Goal: Task Accomplishment & Management: Use online tool/utility

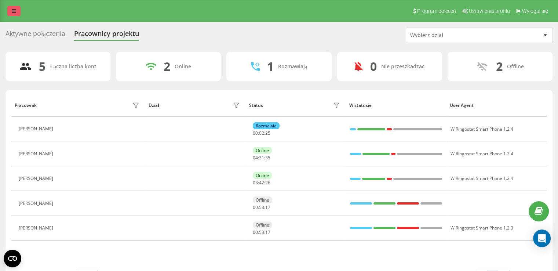
click at [12, 11] on icon at bounding box center [14, 10] width 4 height 5
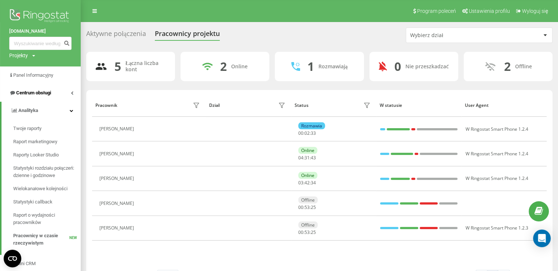
click at [51, 92] on span "Centrum obsługi" at bounding box center [33, 93] width 35 height 6
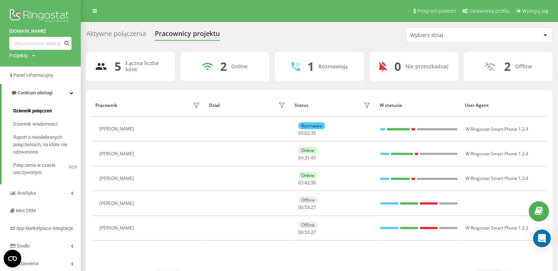
click at [53, 109] on link "Dziennik połączeń" at bounding box center [47, 110] width 68 height 13
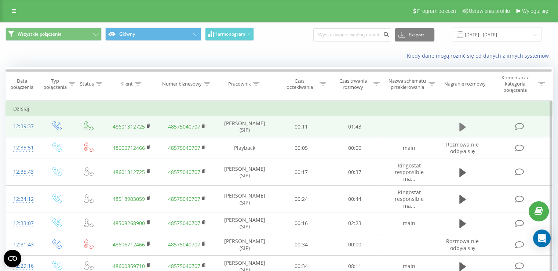
click at [463, 125] on icon at bounding box center [463, 127] width 7 height 9
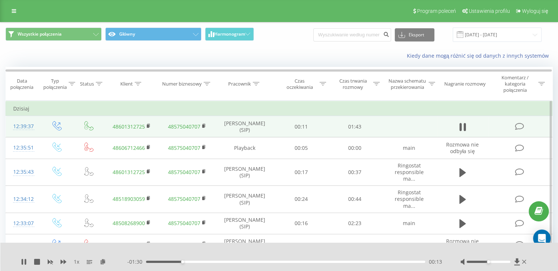
click at [499, 260] on div at bounding box center [495, 261] width 68 height 7
drag, startPoint x: 499, startPoint y: 262, endPoint x: 504, endPoint y: 263, distance: 5.2
click at [504, 263] on div at bounding box center [495, 261] width 68 height 7
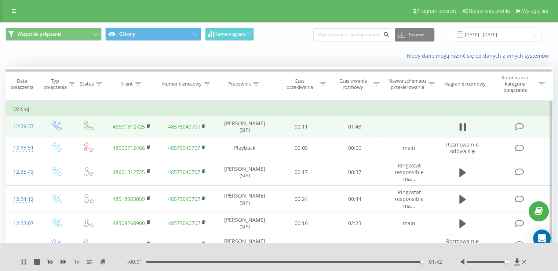
click at [25, 263] on icon at bounding box center [25, 262] width 1 height 6
